Goal: Transaction & Acquisition: Obtain resource

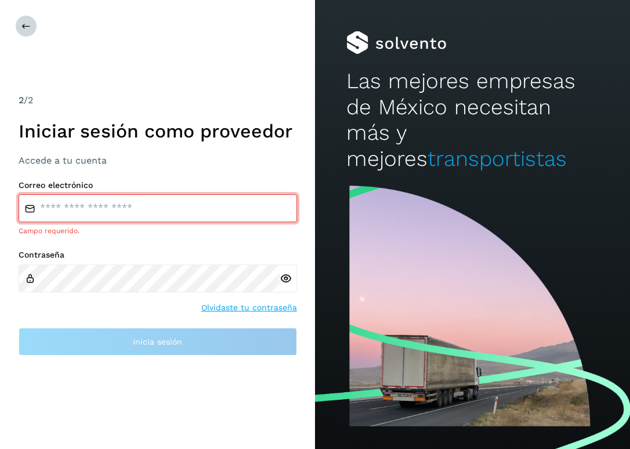
click at [20, 28] on button at bounding box center [26, 26] width 22 height 22
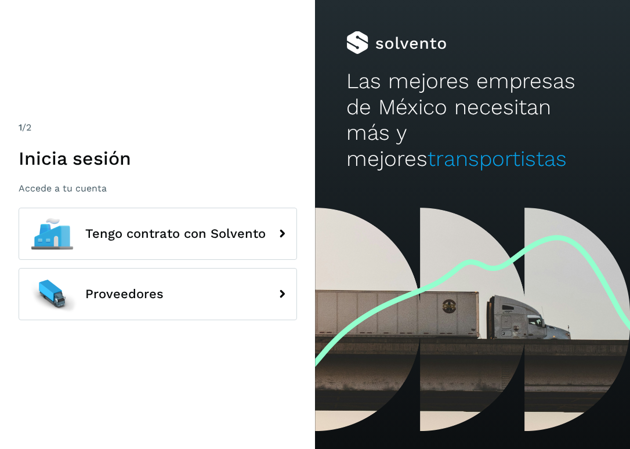
click at [20, 28] on div "1 /2 Inicia sesión Accede a tu cuenta Tengo contrato con Solvento Proveedores" at bounding box center [157, 224] width 315 height 449
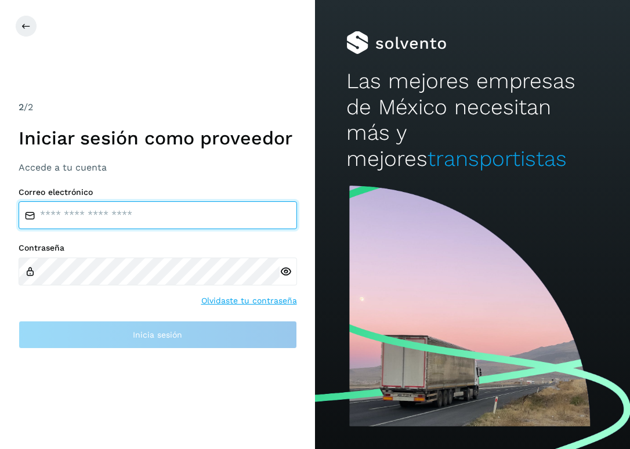
type input "**********"
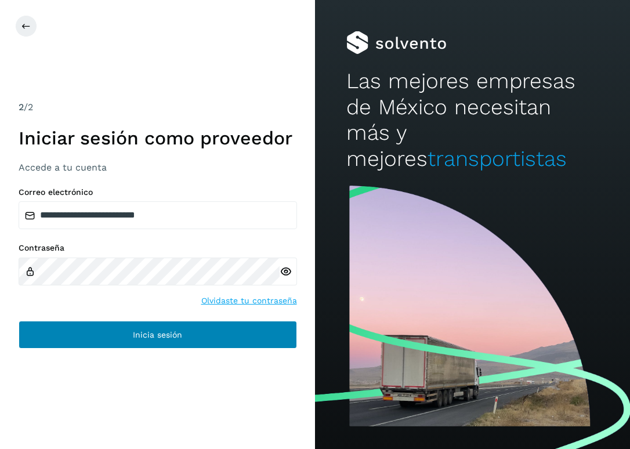
click at [212, 328] on button "Inicia sesión" at bounding box center [158, 335] width 279 height 28
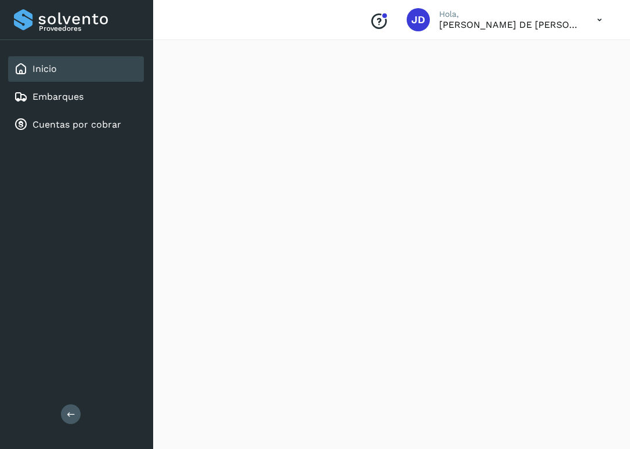
scroll to position [699, 0]
click at [107, 103] on div "Embarques" at bounding box center [76, 97] width 136 height 26
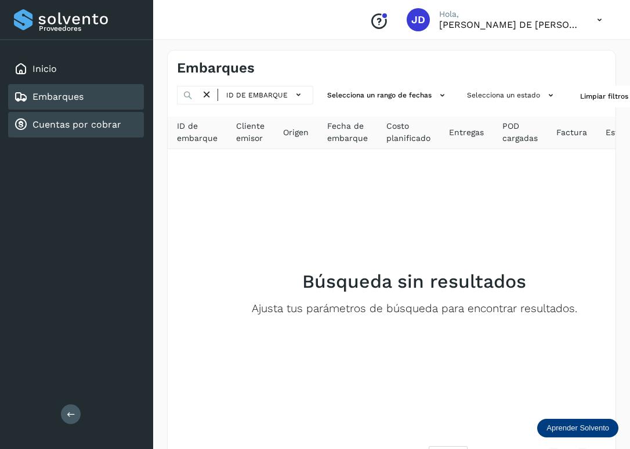
click at [102, 121] on link "Cuentas por cobrar" at bounding box center [77, 124] width 89 height 11
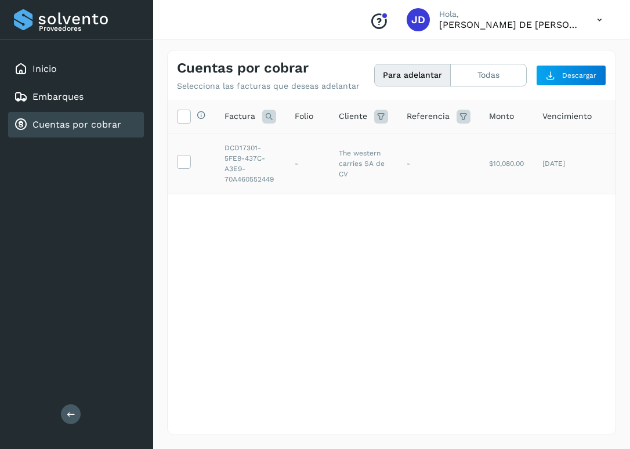
click at [176, 159] on td at bounding box center [192, 163] width 48 height 61
click at [181, 160] on icon at bounding box center [184, 161] width 12 height 12
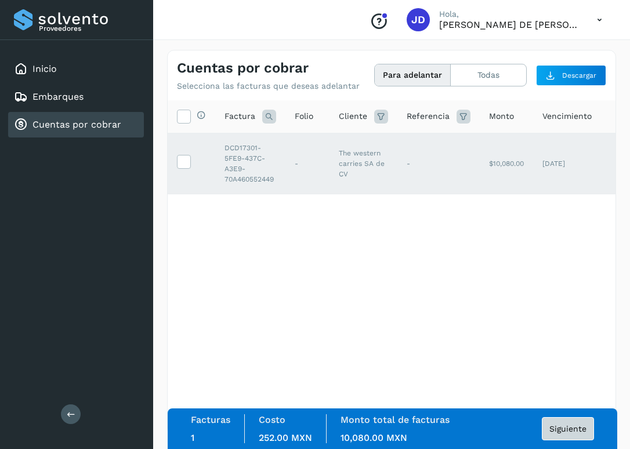
click at [550, 430] on span "Siguiente" at bounding box center [568, 429] width 37 height 8
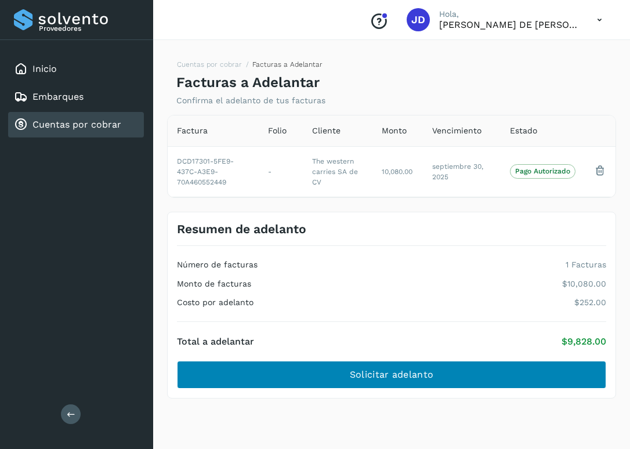
click at [505, 366] on button "Solicitar adelanto" at bounding box center [392, 375] width 430 height 28
